Goal: Information Seeking & Learning: Learn about a topic

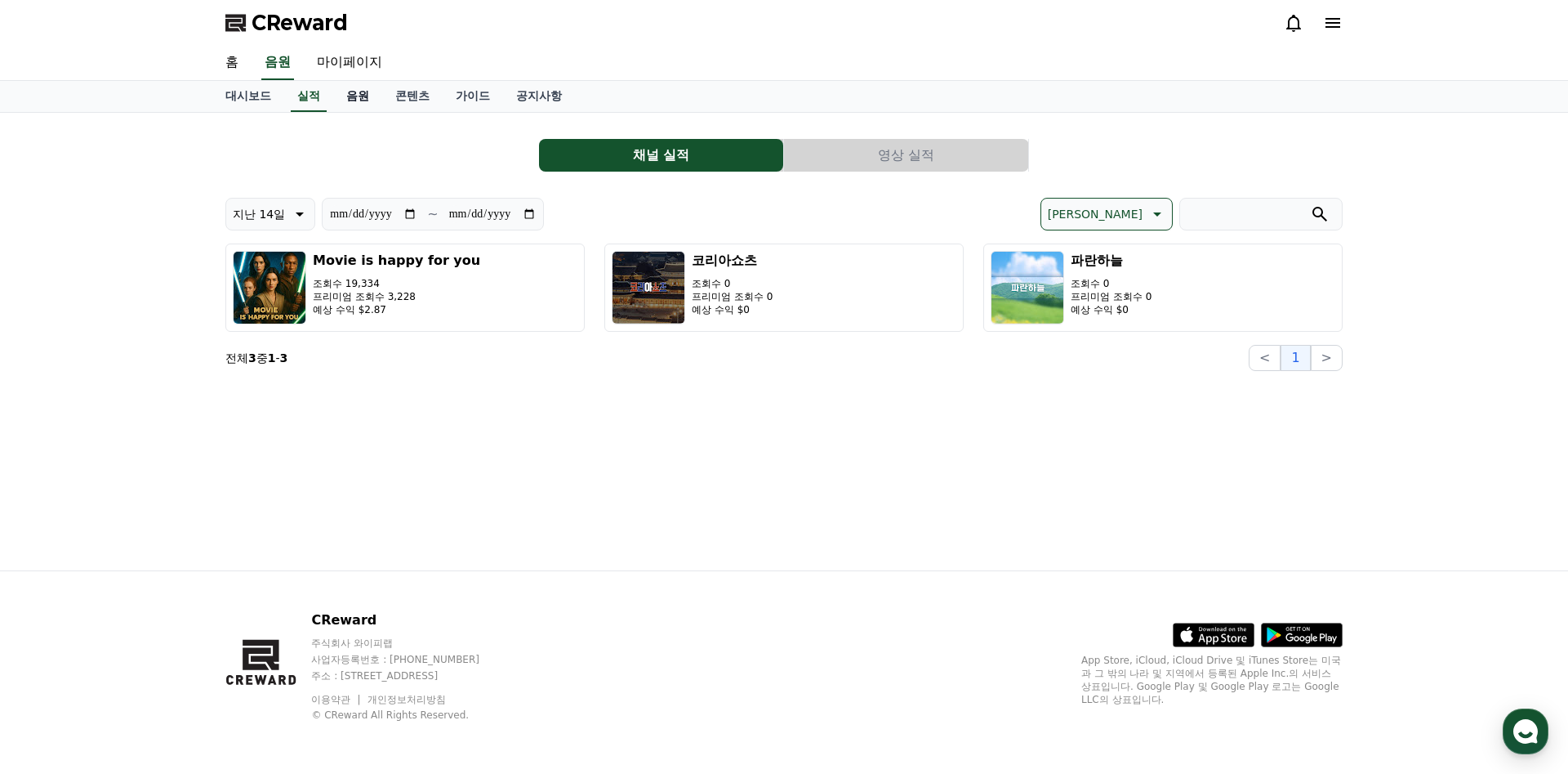
click at [358, 99] on link "음원" at bounding box center [357, 96] width 49 height 31
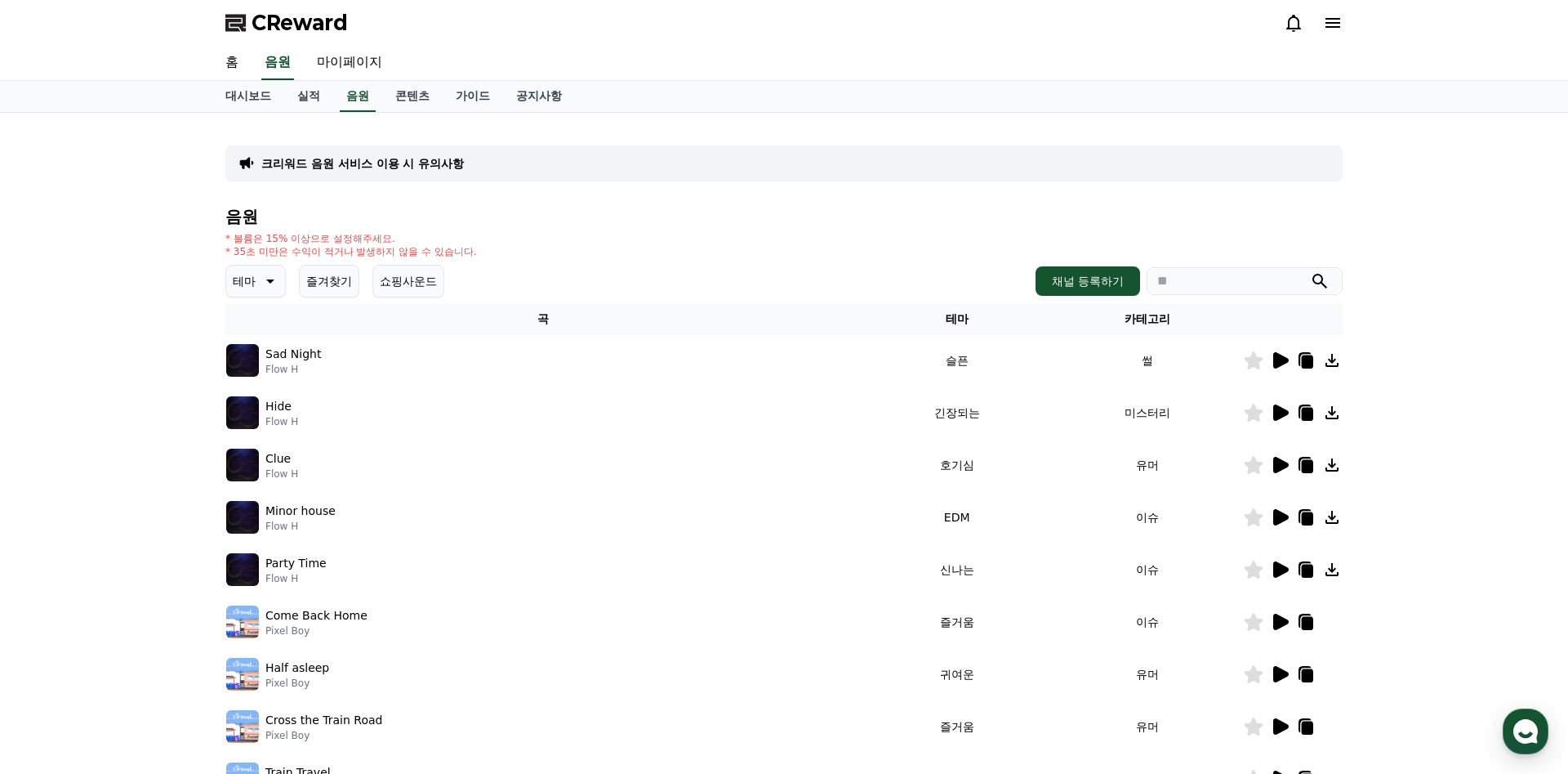
click at [267, 280] on icon at bounding box center [270, 281] width 8 height 4
click at [263, 405] on button "호기심" at bounding box center [251, 409] width 48 height 36
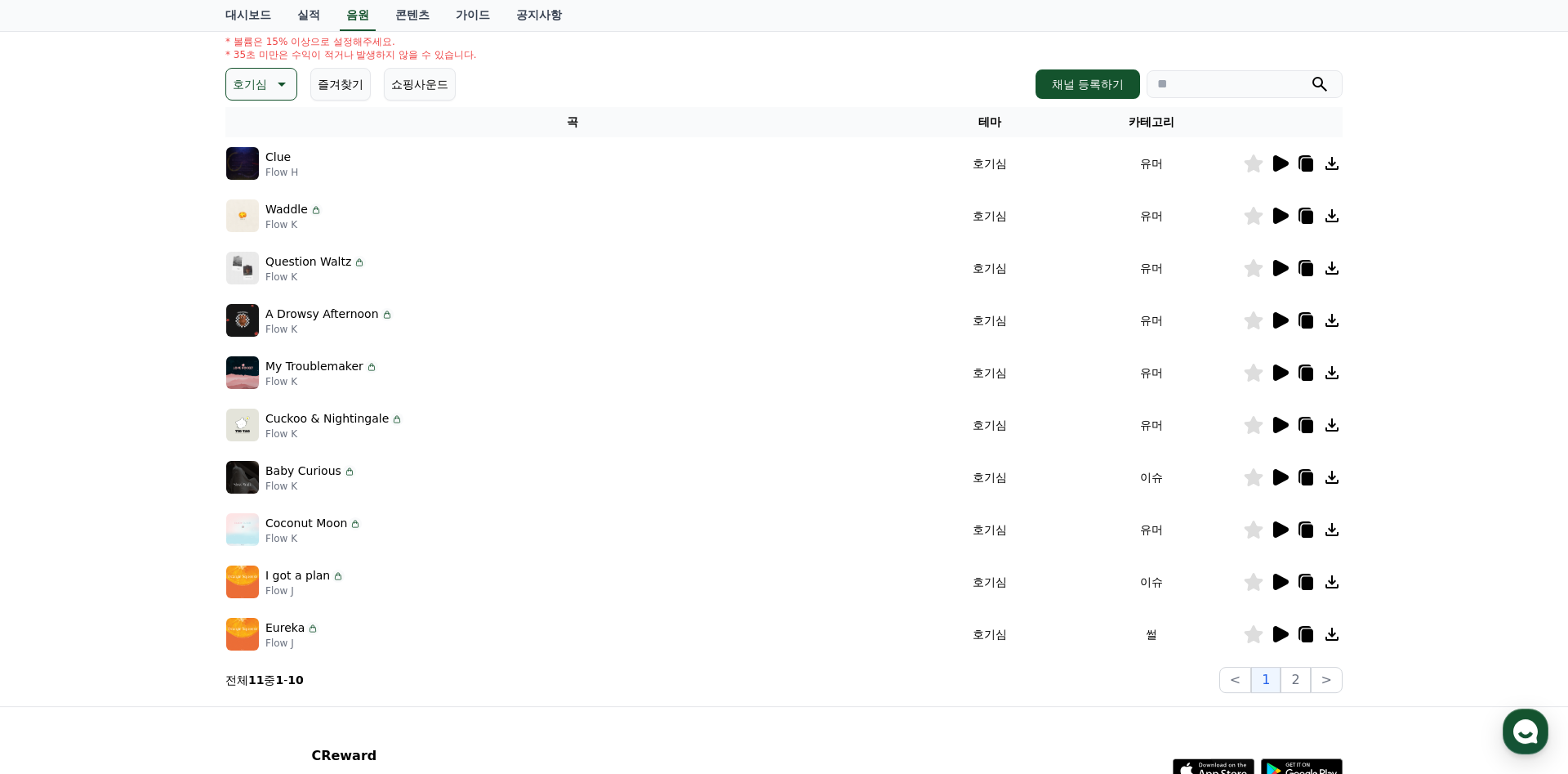
scroll to position [332, 0]
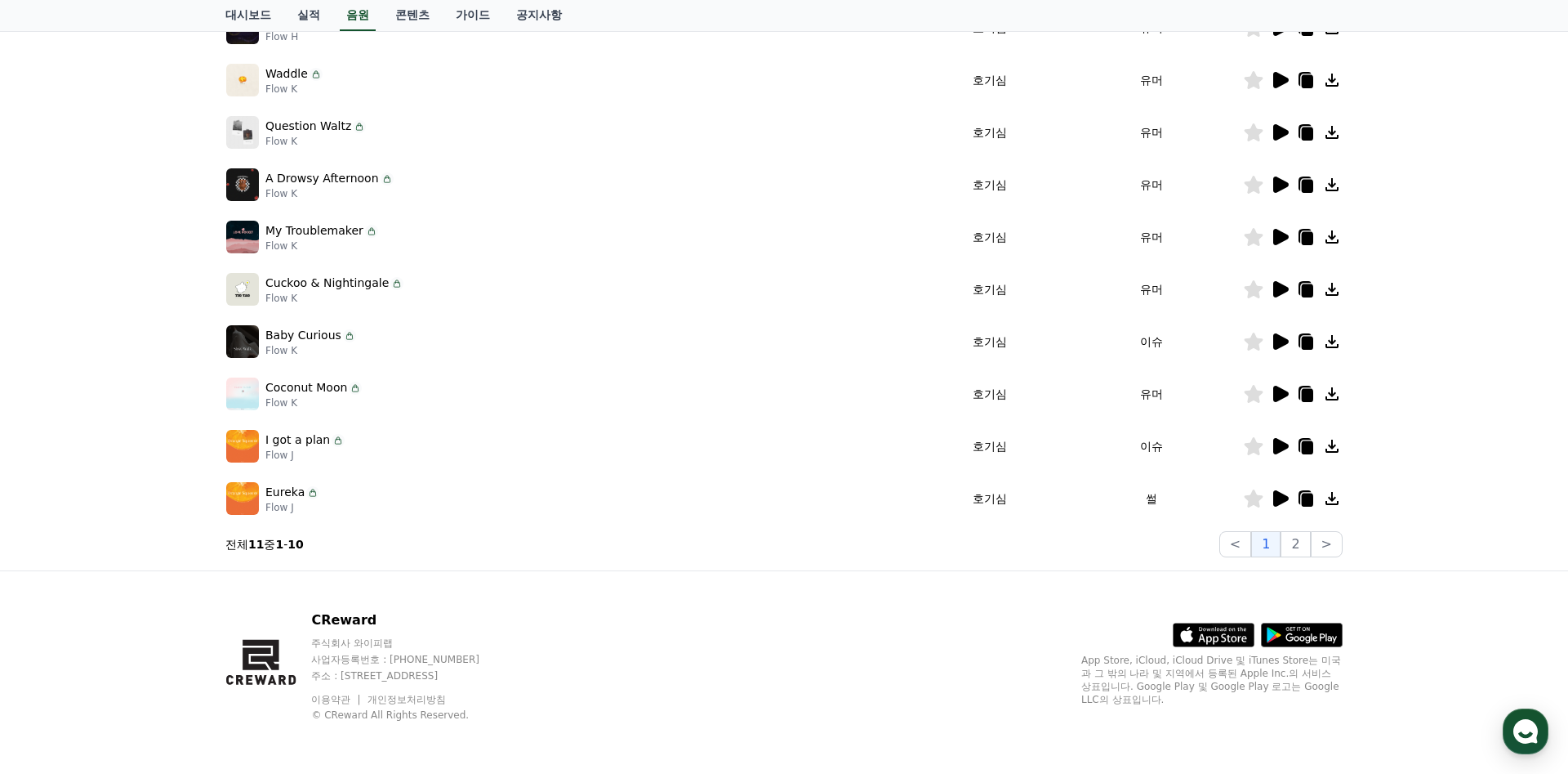
click at [1275, 341] on icon at bounding box center [1280, 341] width 16 height 17
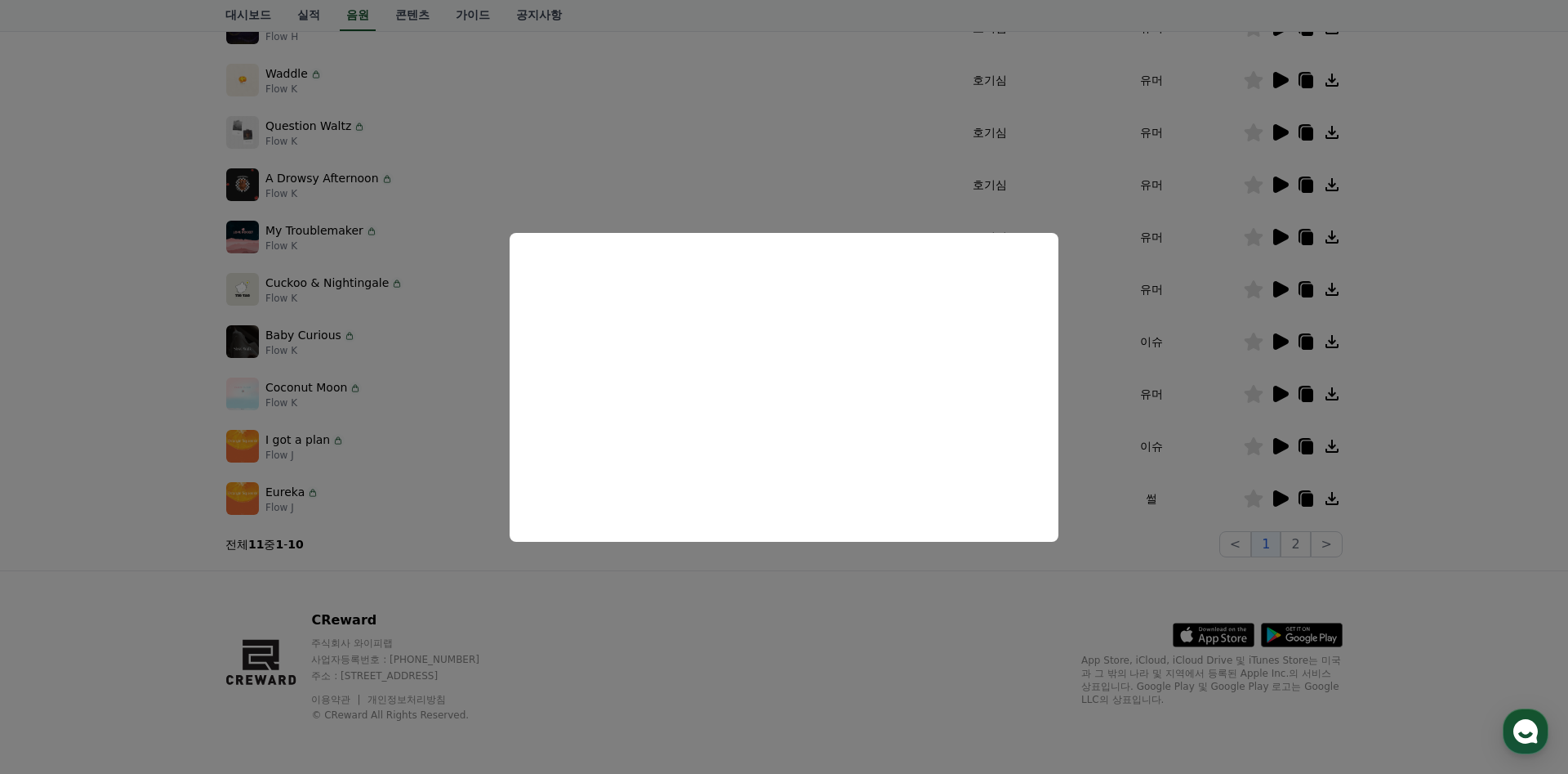
click at [413, 335] on button "close modal" at bounding box center [784, 387] width 1568 height 774
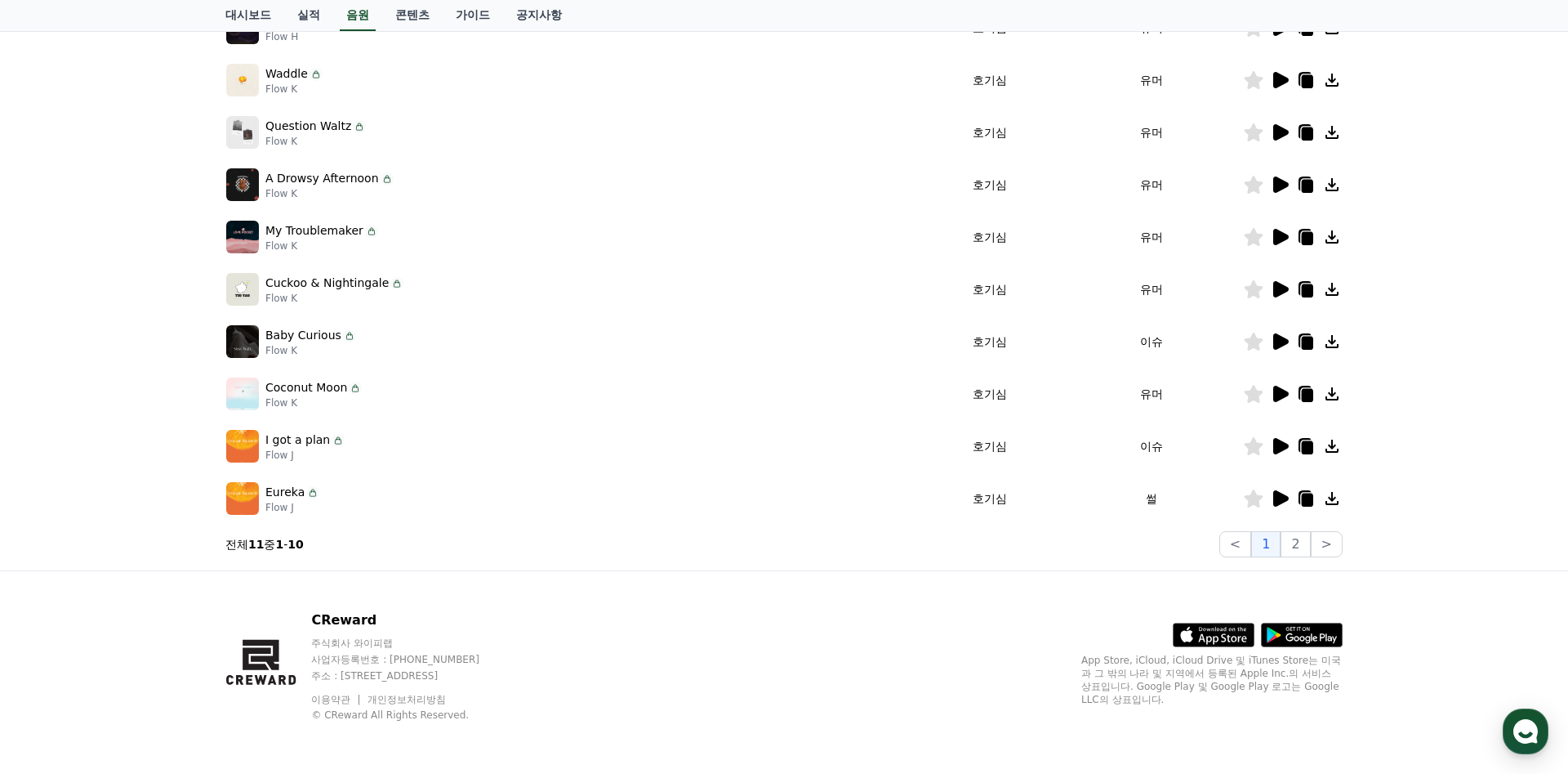
click at [1279, 441] on icon at bounding box center [1280, 446] width 16 height 17
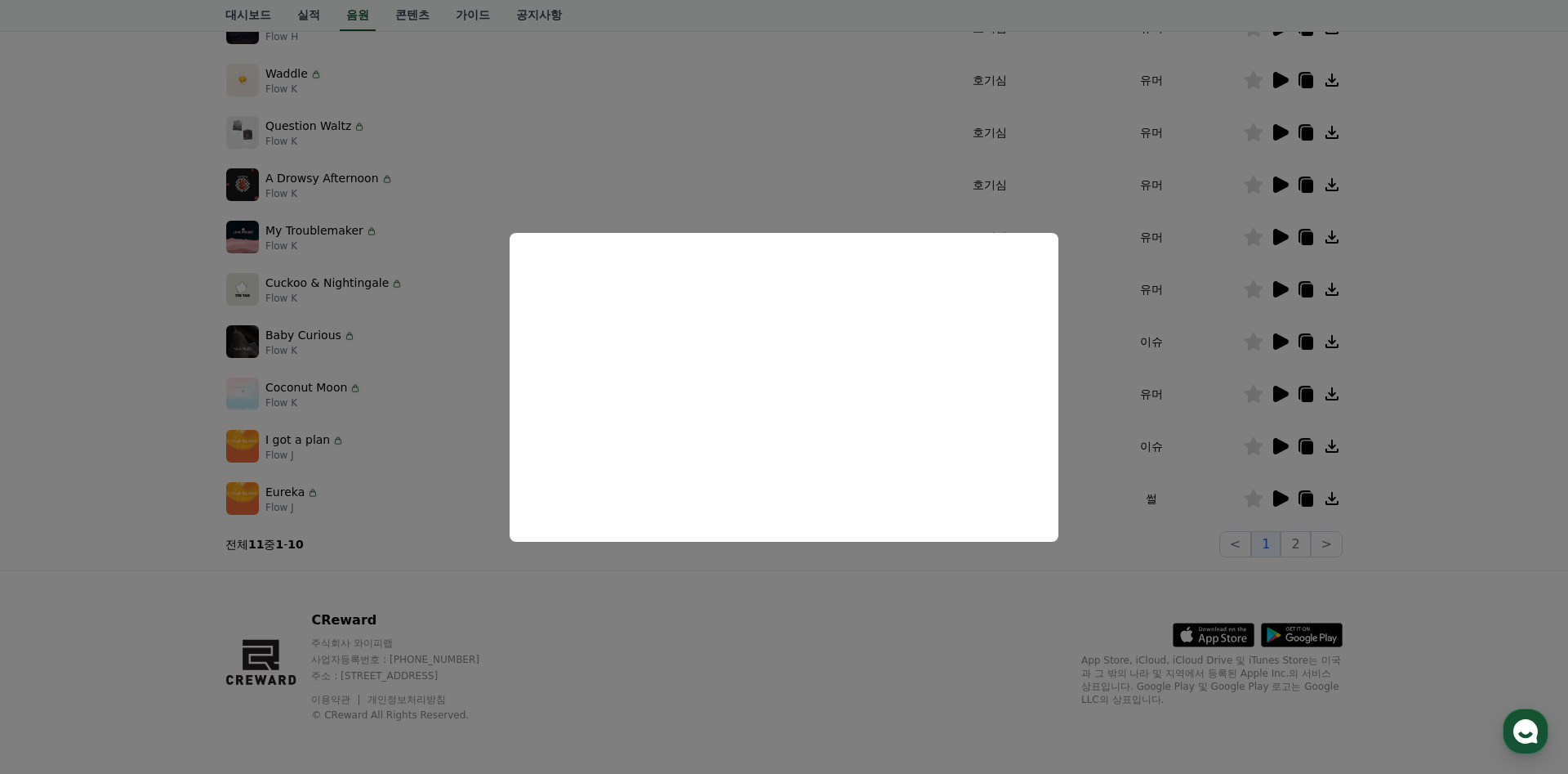
click at [1101, 478] on button "close modal" at bounding box center [784, 387] width 1568 height 774
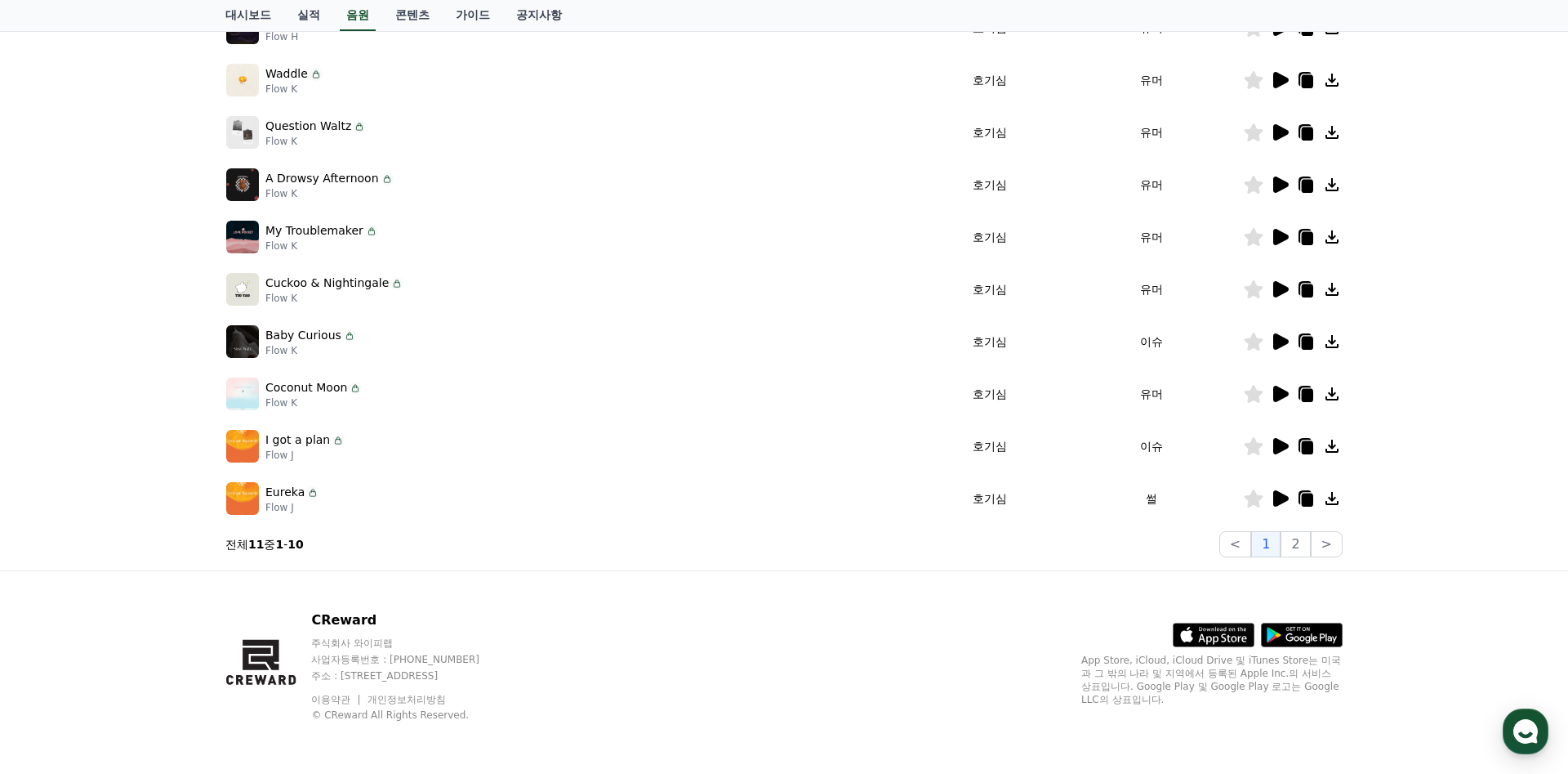
scroll to position [0, 0]
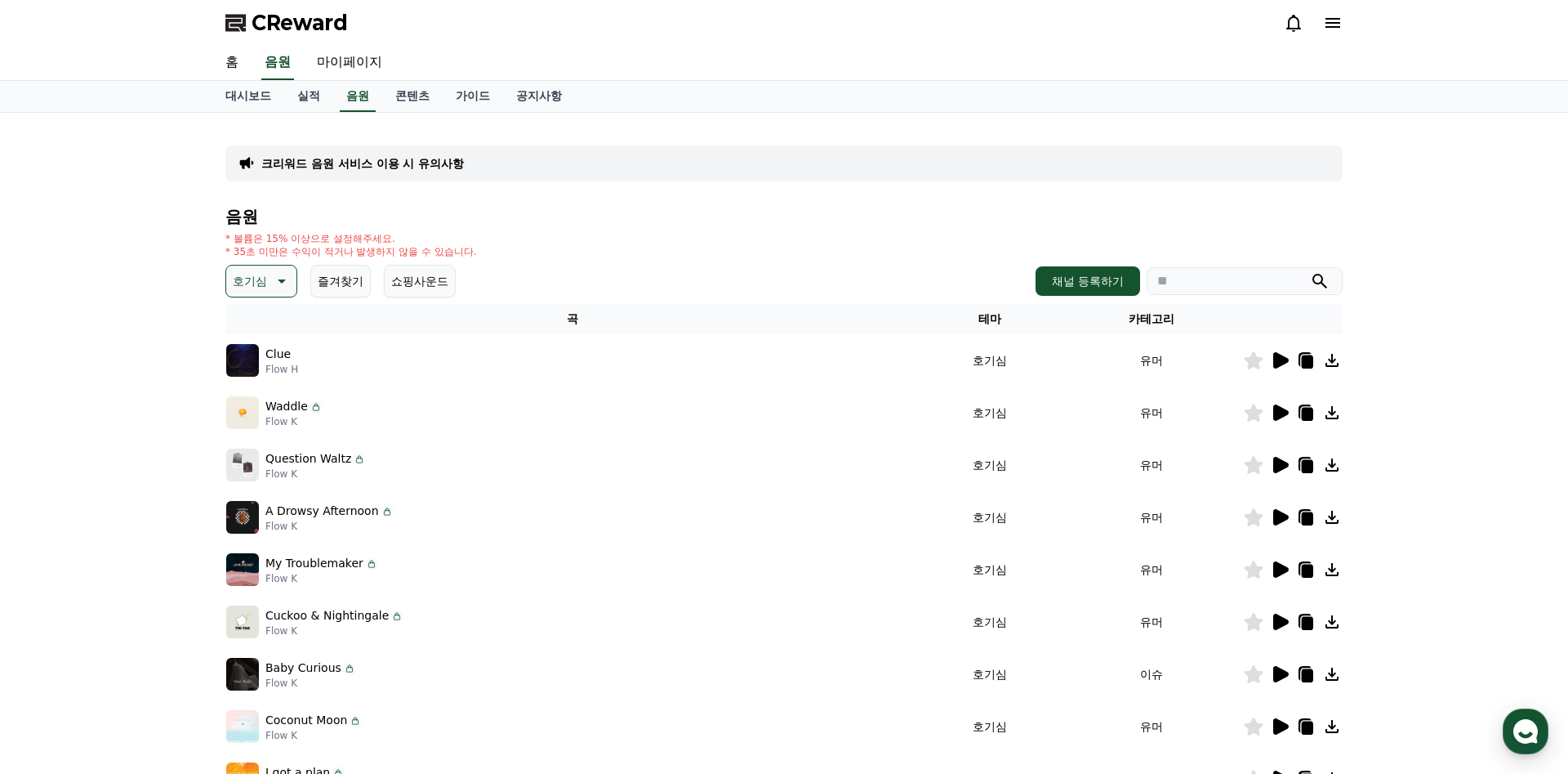
click at [269, 284] on button "호기심" at bounding box center [261, 281] width 72 height 33
click at [262, 462] on button "웅장한" at bounding box center [251, 458] width 48 height 36
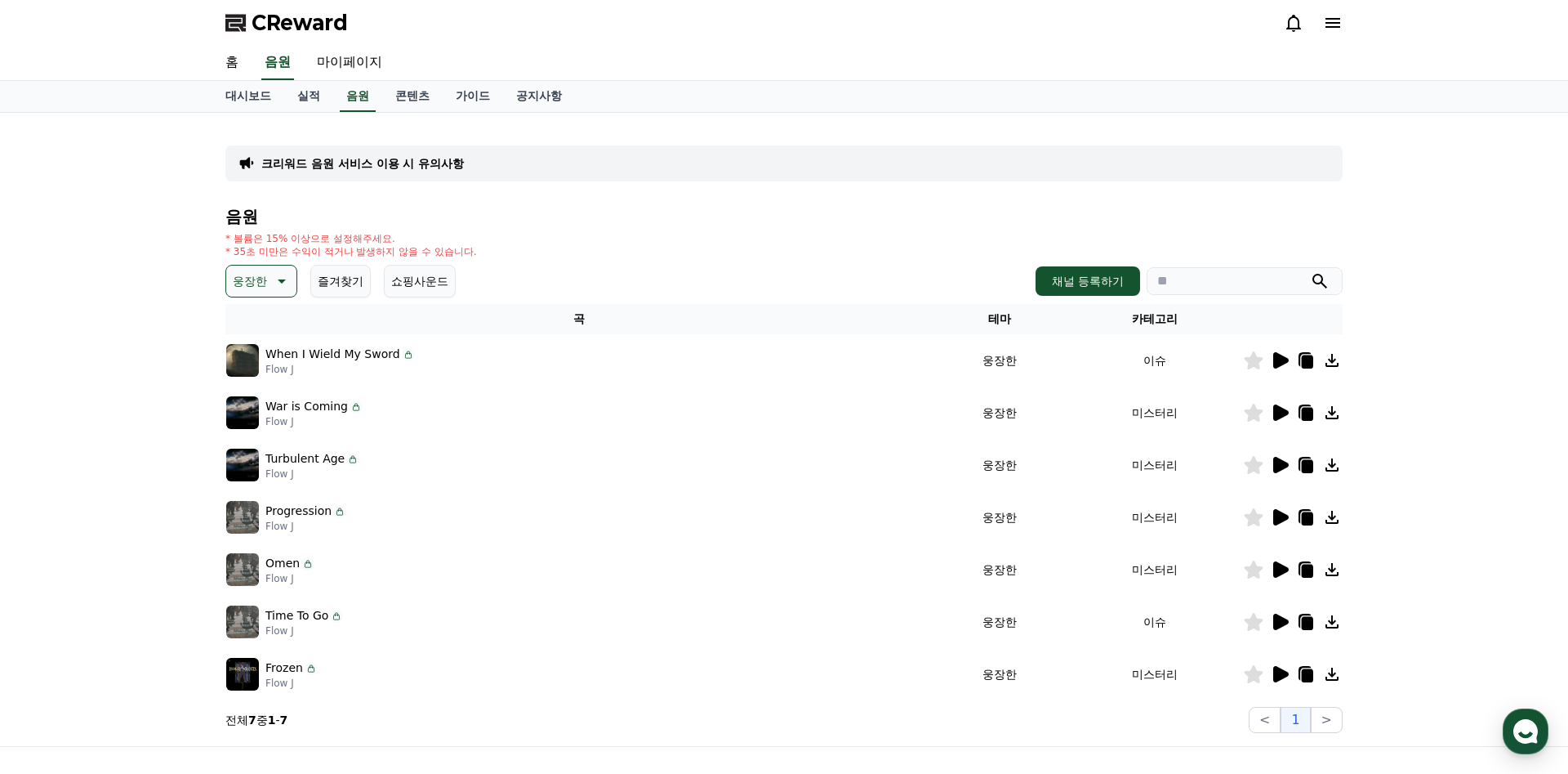
click at [1277, 364] on icon at bounding box center [1280, 361] width 16 height 17
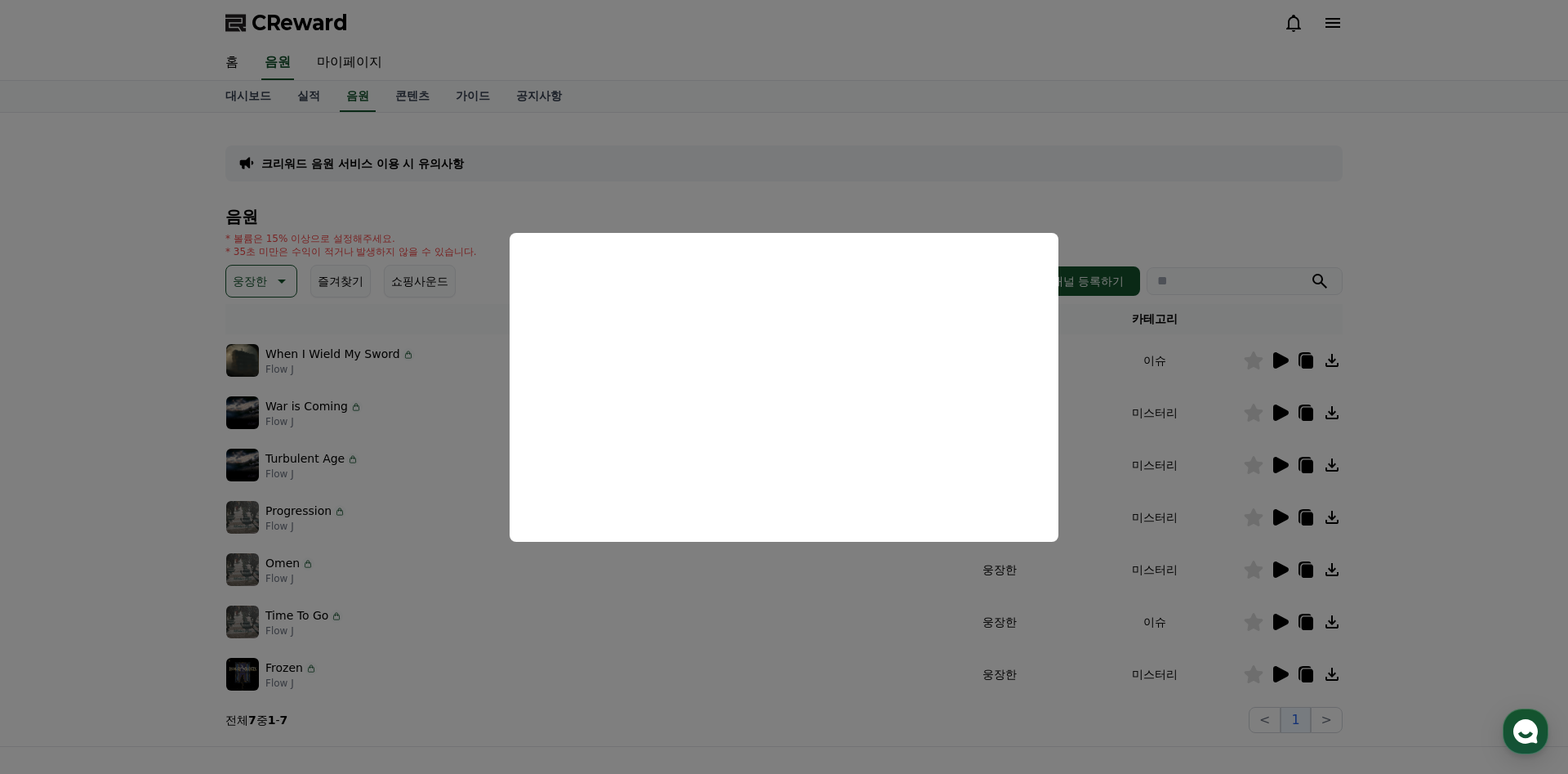
click at [1194, 185] on button "close modal" at bounding box center [784, 387] width 1568 height 774
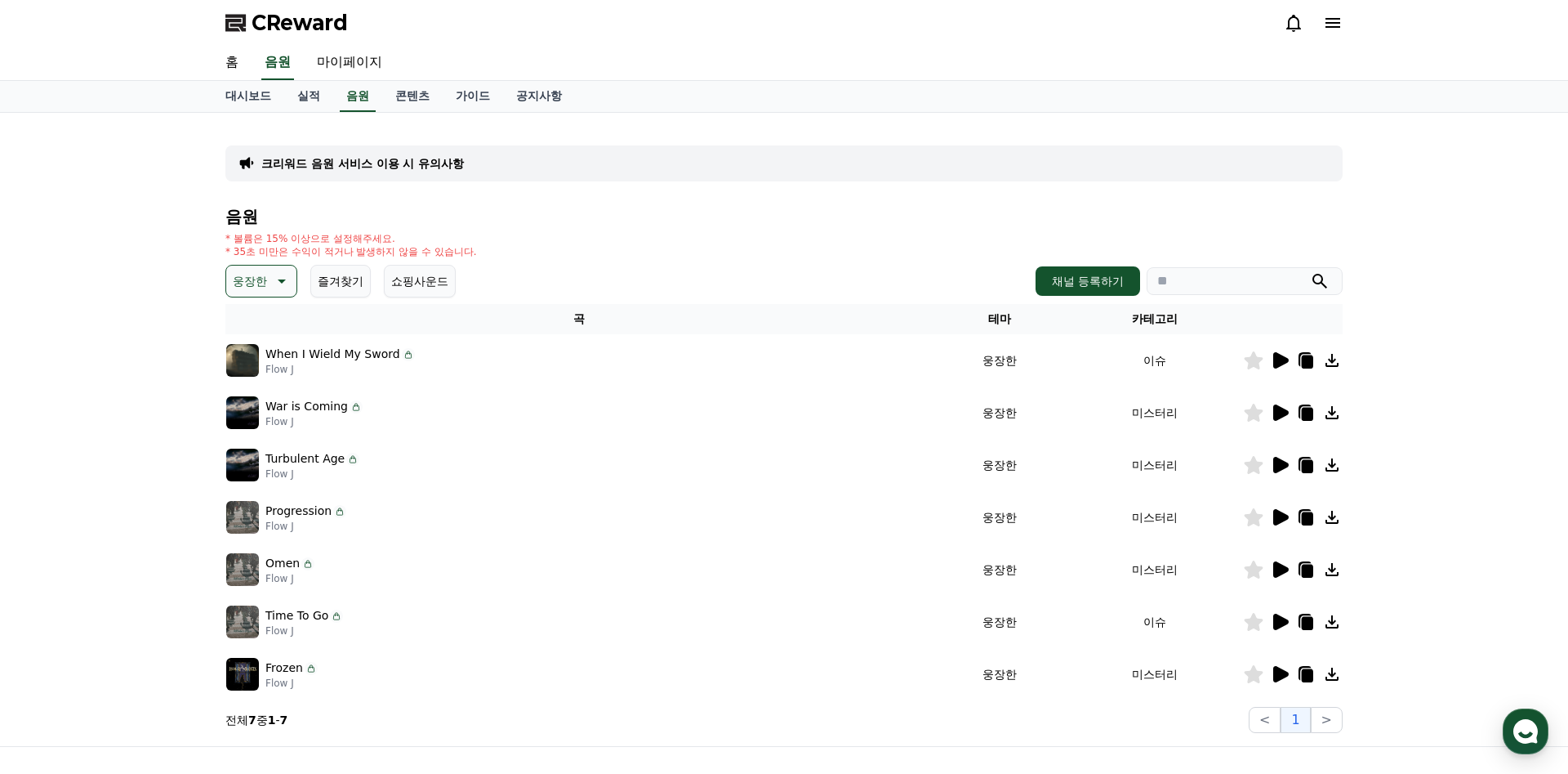
click at [1307, 363] on icon at bounding box center [1308, 362] width 12 height 13
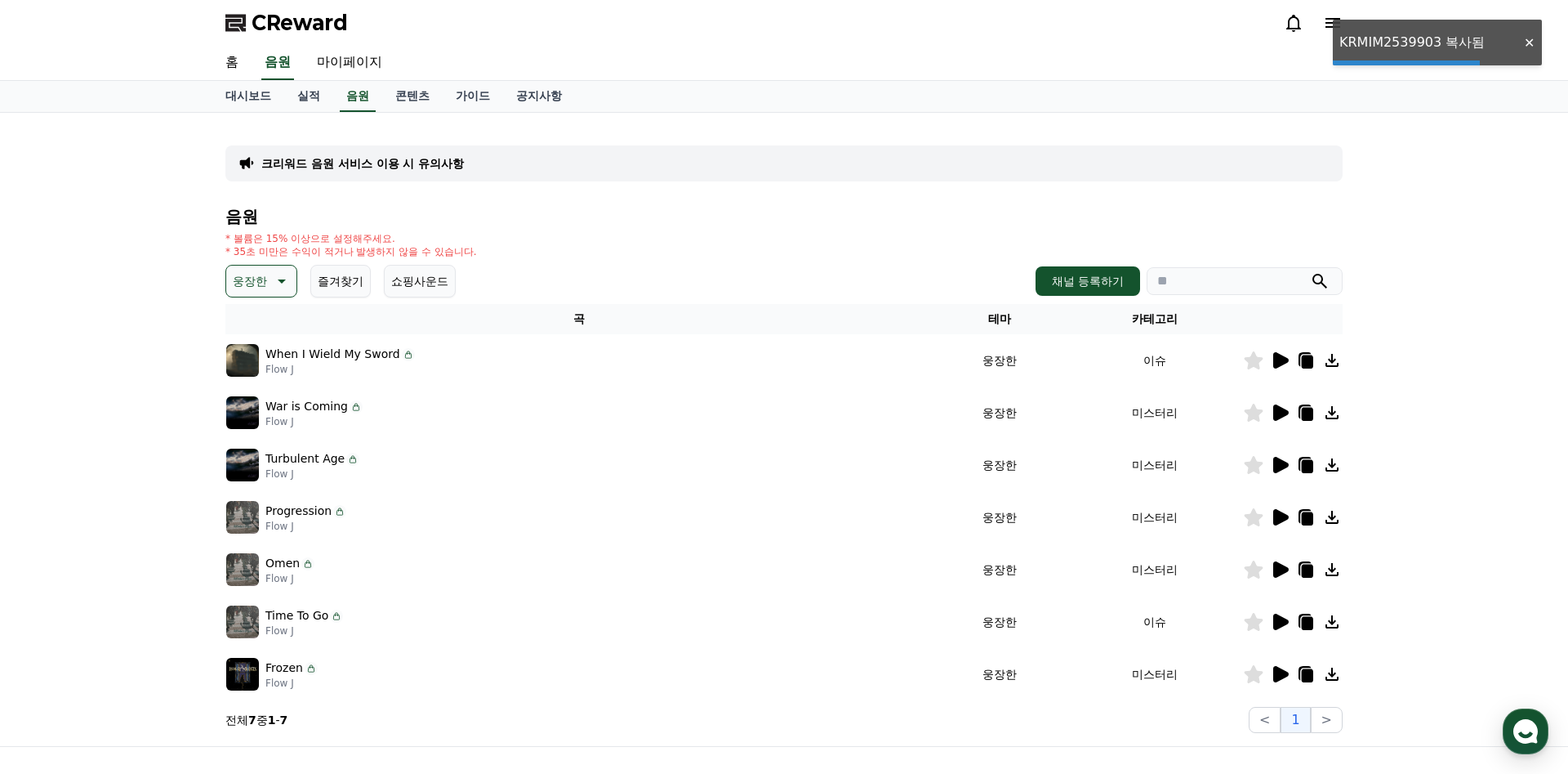
click at [1197, 283] on input "search" at bounding box center [1244, 281] width 196 height 28
paste input "**********"
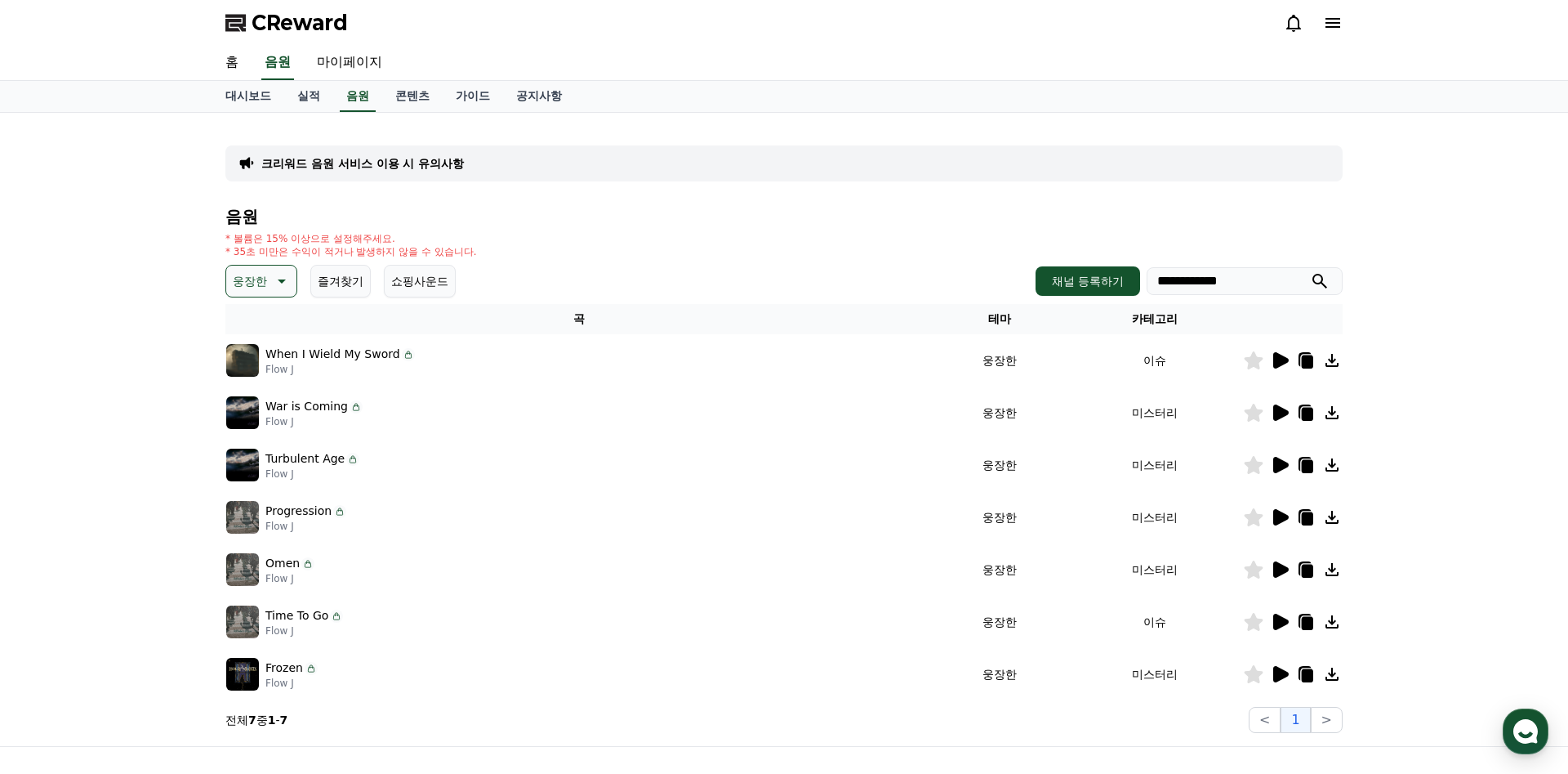
type input "**********"
